Goal: Task Accomplishment & Management: Manage account settings

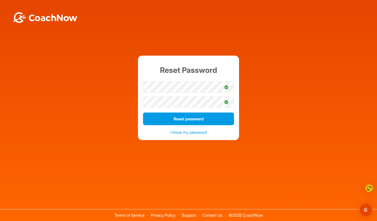
click at [279, 106] on div "Reset Password Reset password I know my password" at bounding box center [189, 98] width 372 height 85
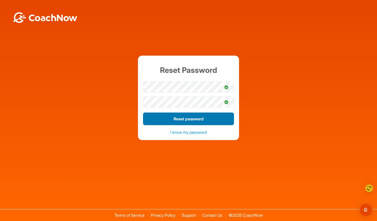
click at [202, 119] on button "Reset password" at bounding box center [188, 118] width 91 height 13
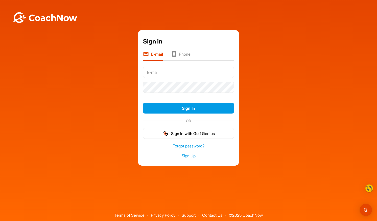
type input "[PERSON_NAME]"
